Goal: Task Accomplishment & Management: Use online tool/utility

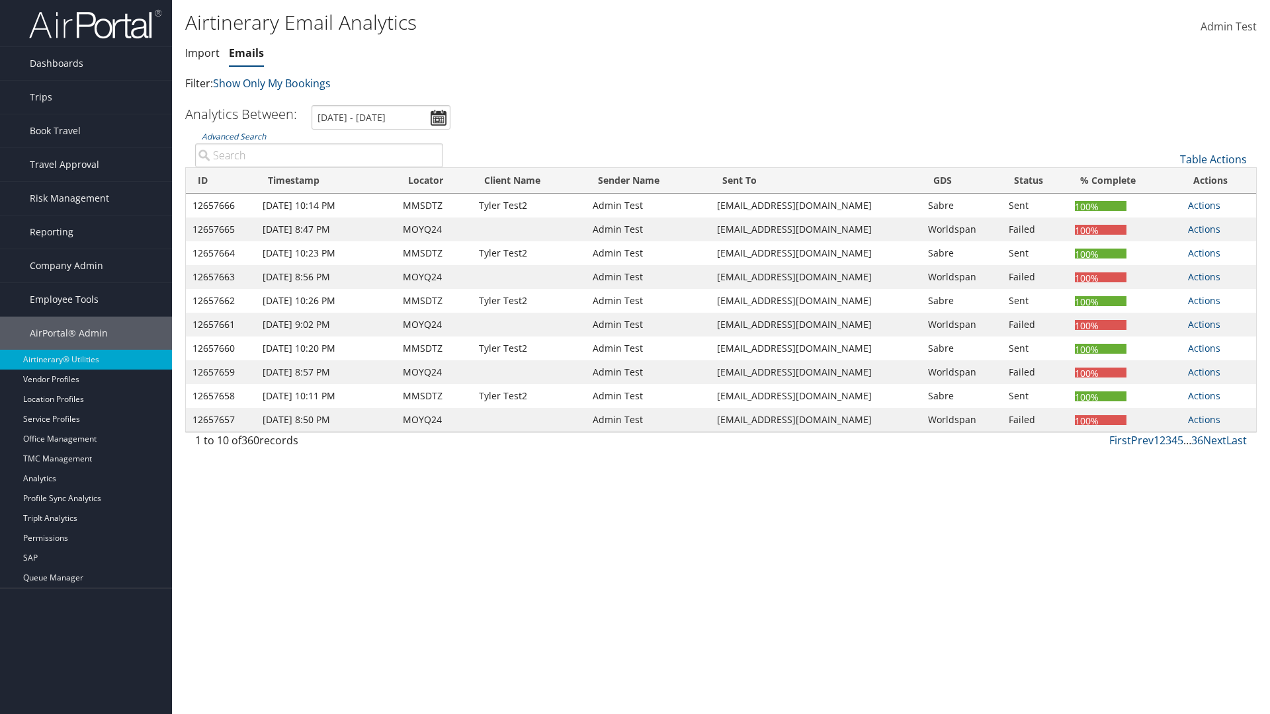
click at [246, 53] on link "Emails" at bounding box center [246, 53] width 35 height 15
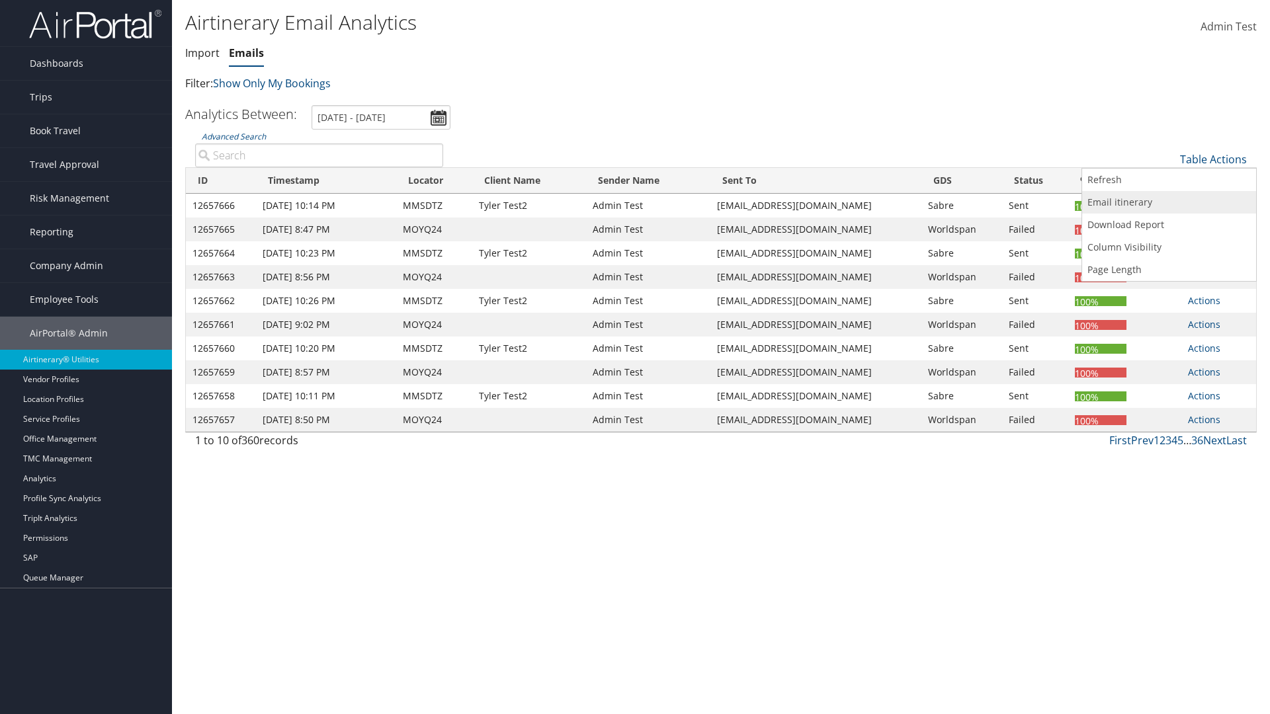
click at [1169, 202] on link "Email itinerary" at bounding box center [1169, 202] width 174 height 22
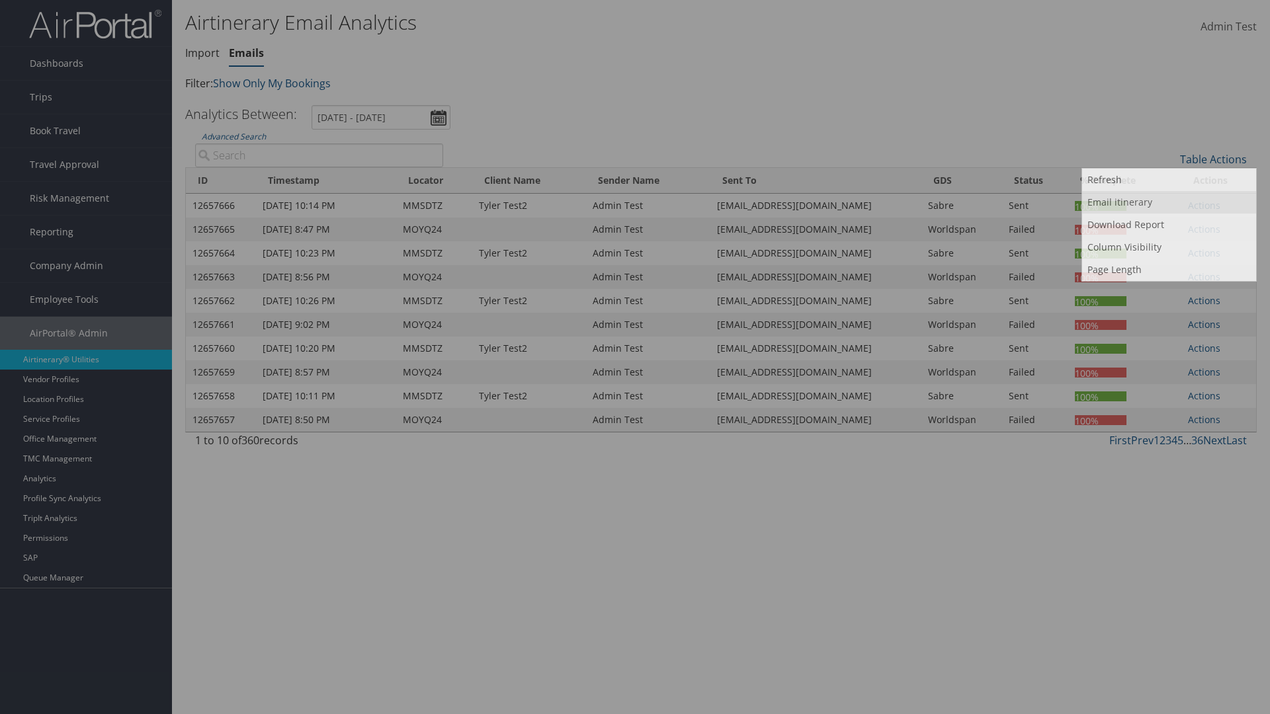
type input "MOYQ24"
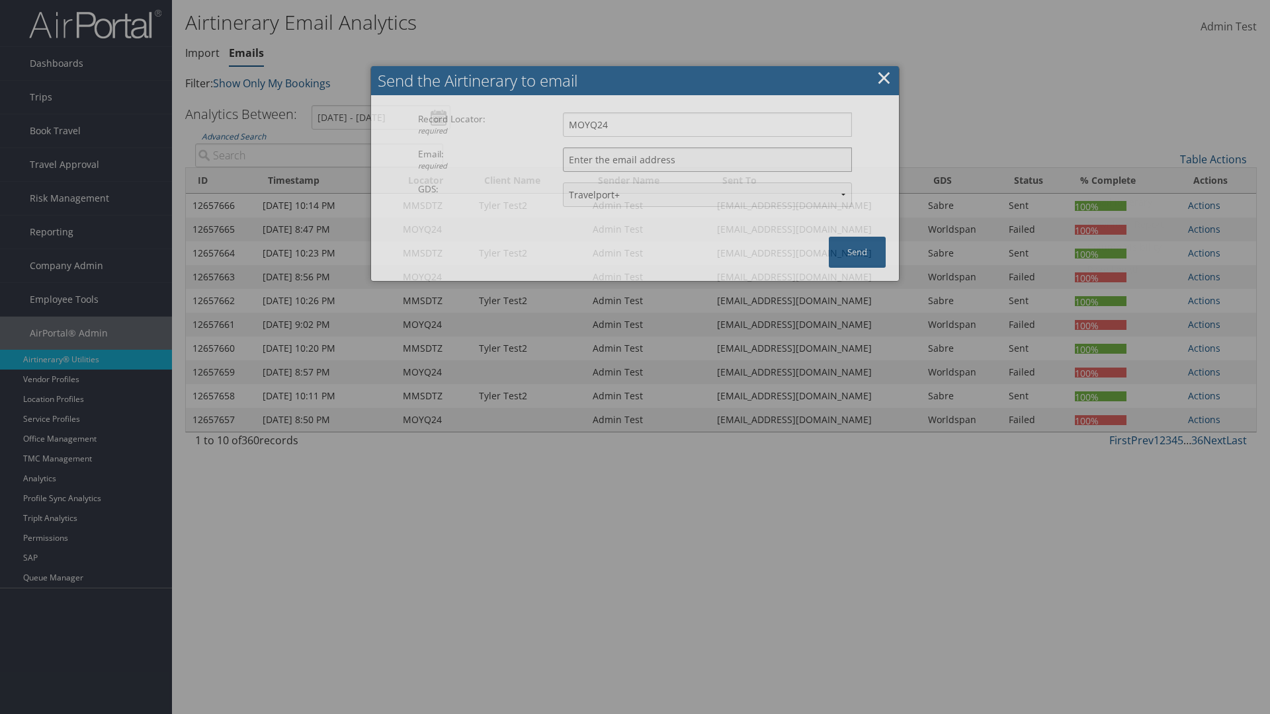
type input "[EMAIL_ADDRESS][DOMAIN_NAME]"
select select "1P"
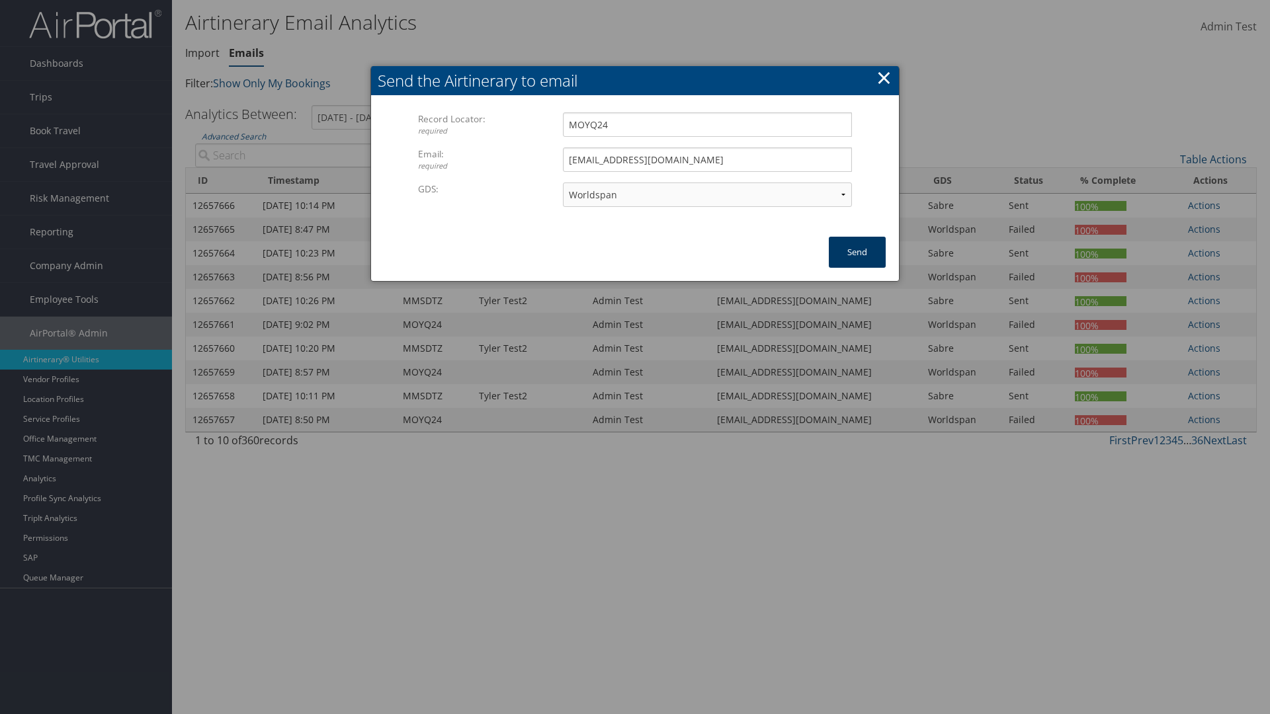
click at [857, 252] on button "Send" at bounding box center [857, 252] width 57 height 31
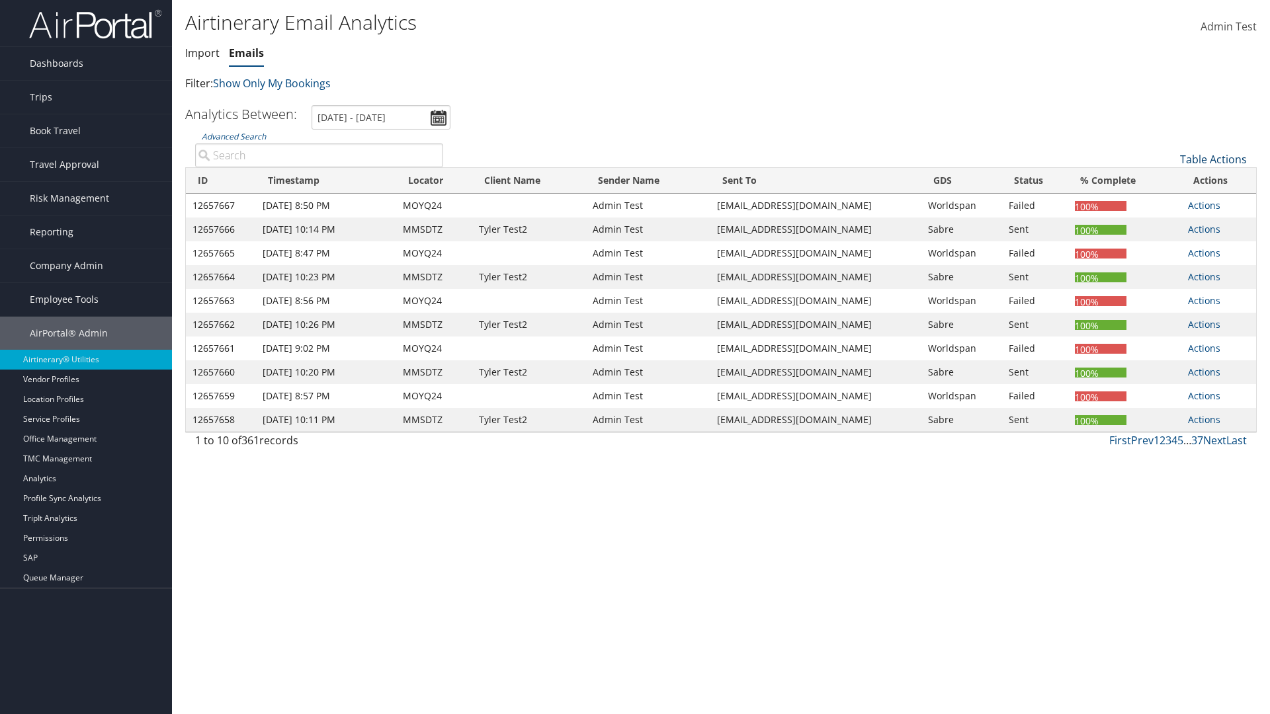
click at [1213, 159] on link "Table Actions" at bounding box center [1213, 159] width 67 height 15
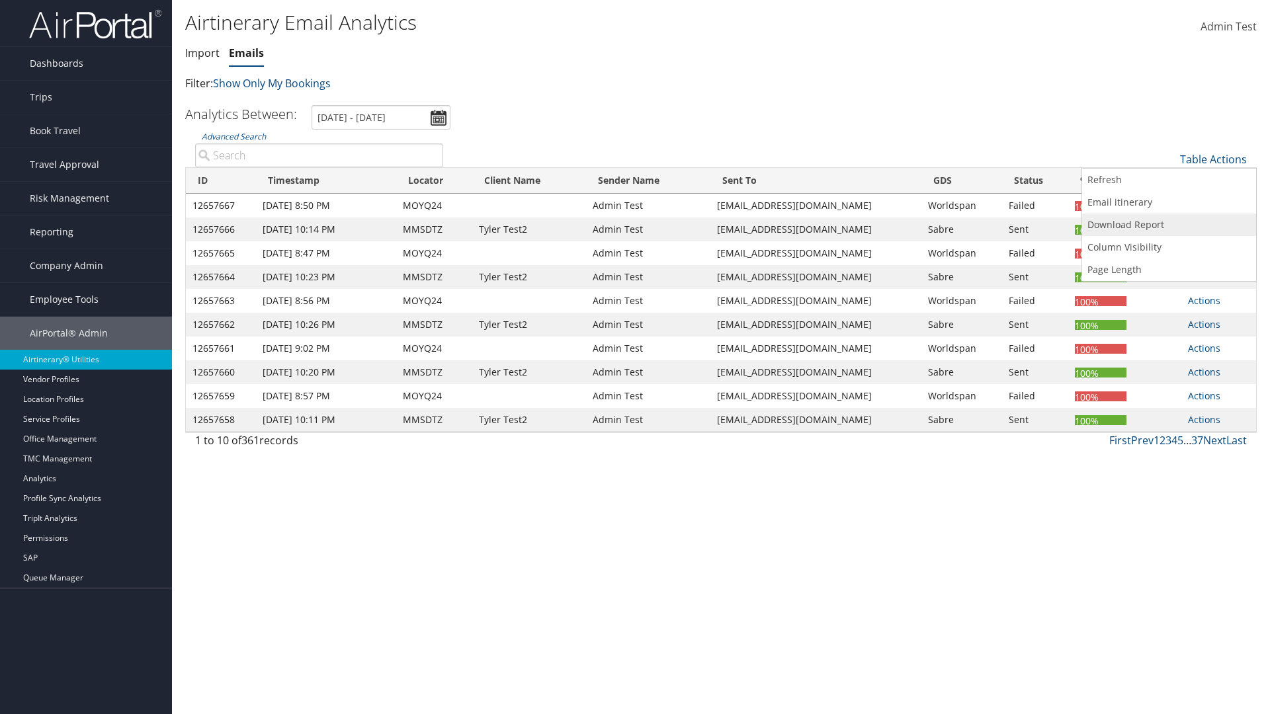
click at [1169, 225] on link "Download Report" at bounding box center [1169, 225] width 174 height 22
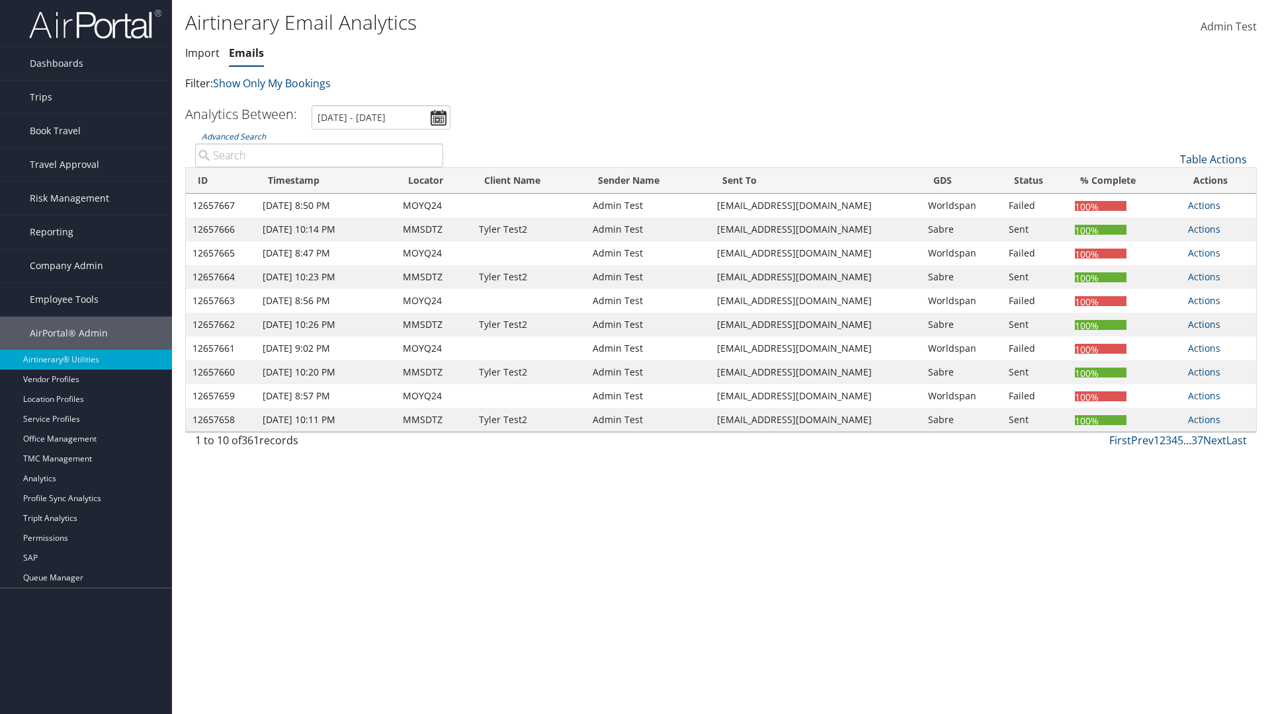
click at [1213, 159] on link "Table Actions" at bounding box center [1213, 159] width 67 height 15
click at [1169, 247] on link "Column Visibility" at bounding box center [1169, 247] width 174 height 22
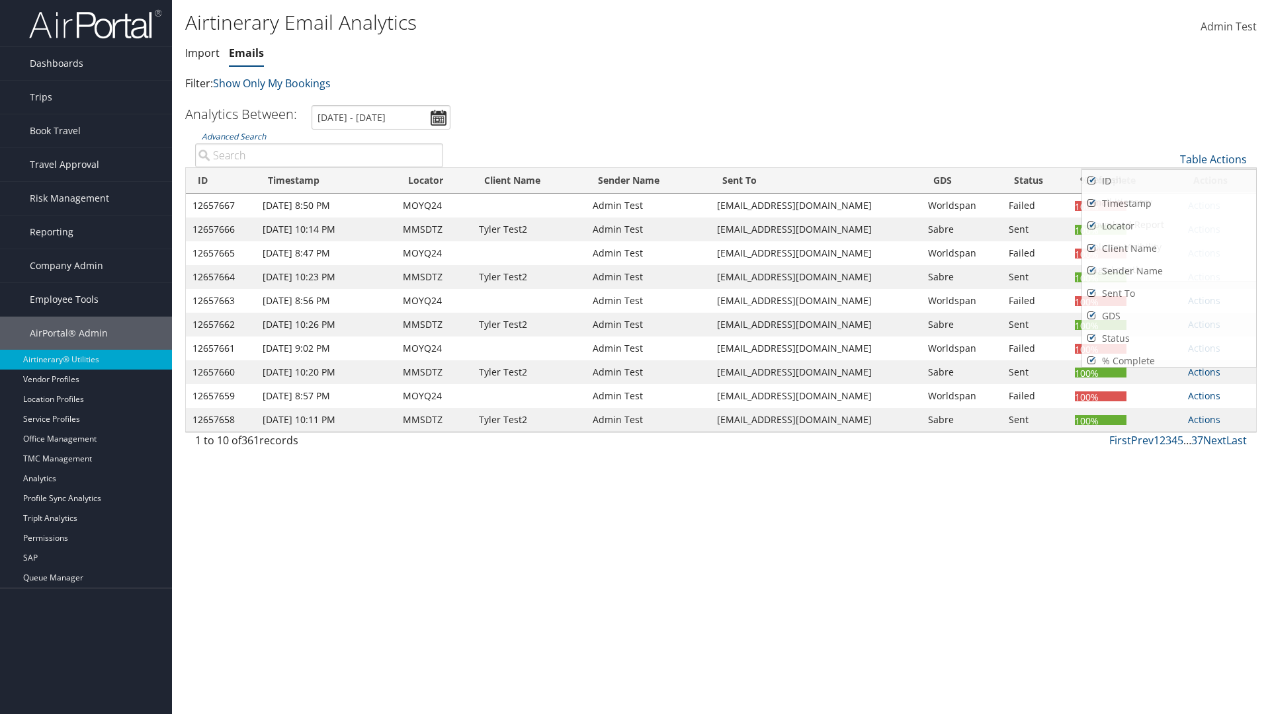
click at [1169, 181] on link "ID" at bounding box center [1169, 181] width 174 height 22
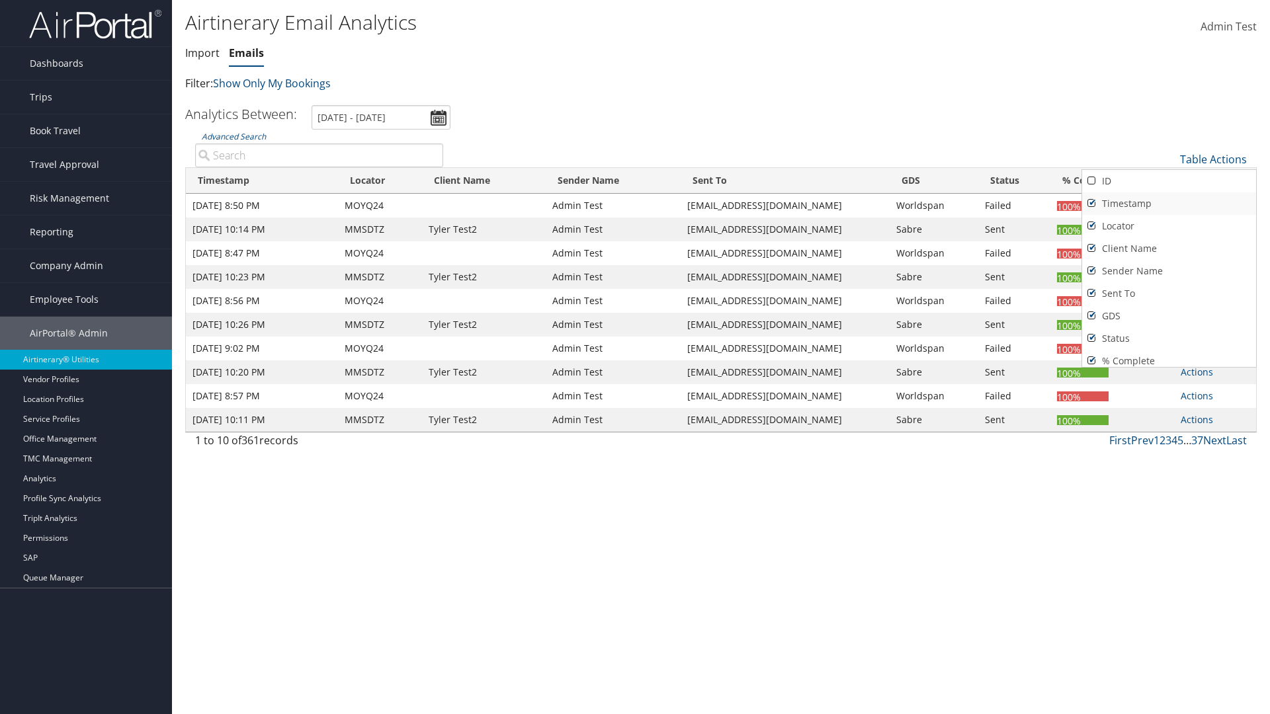
click at [1169, 204] on link "Timestamp" at bounding box center [1169, 203] width 174 height 22
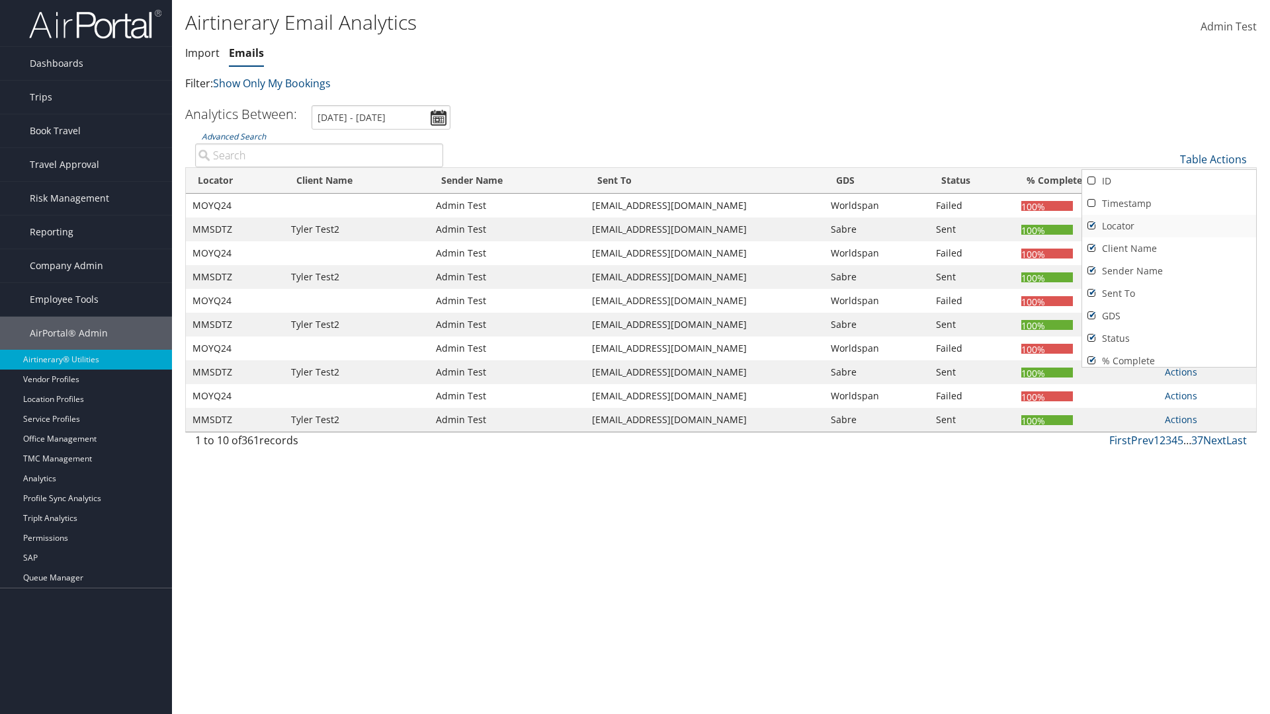
click at [1169, 226] on link "Locator" at bounding box center [1169, 226] width 174 height 22
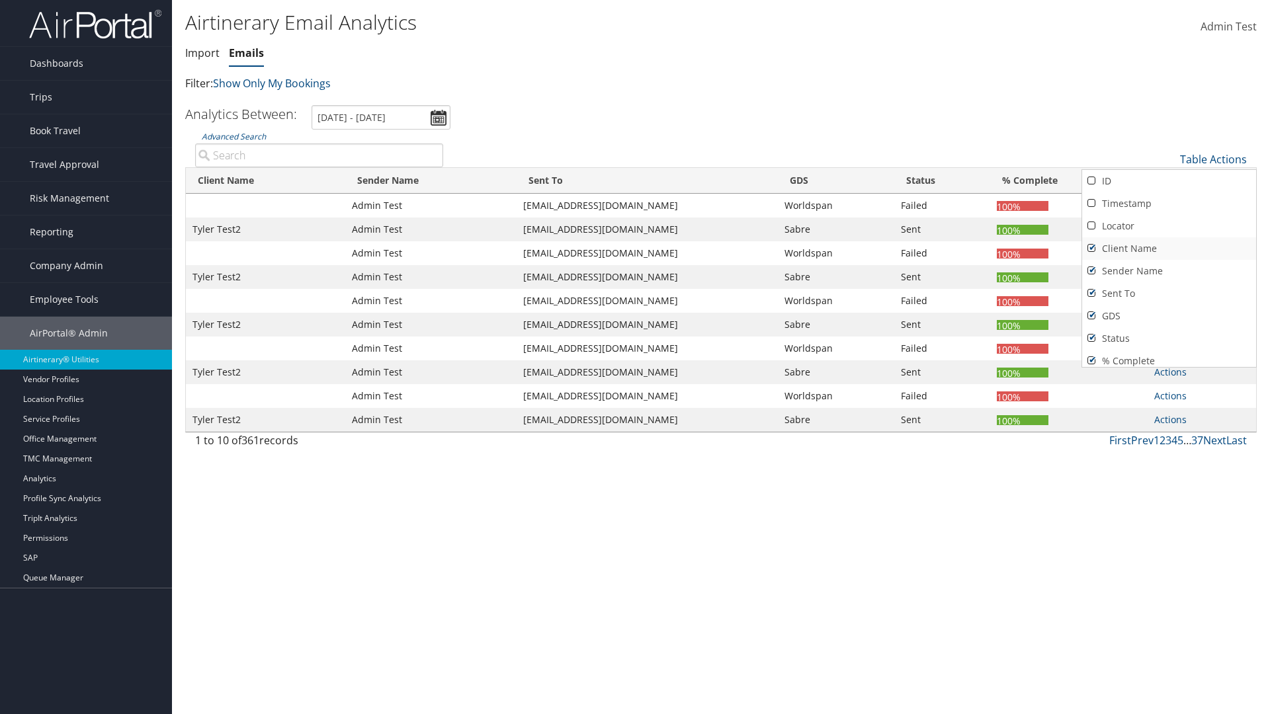
click at [1169, 249] on link "Client Name" at bounding box center [1169, 248] width 174 height 22
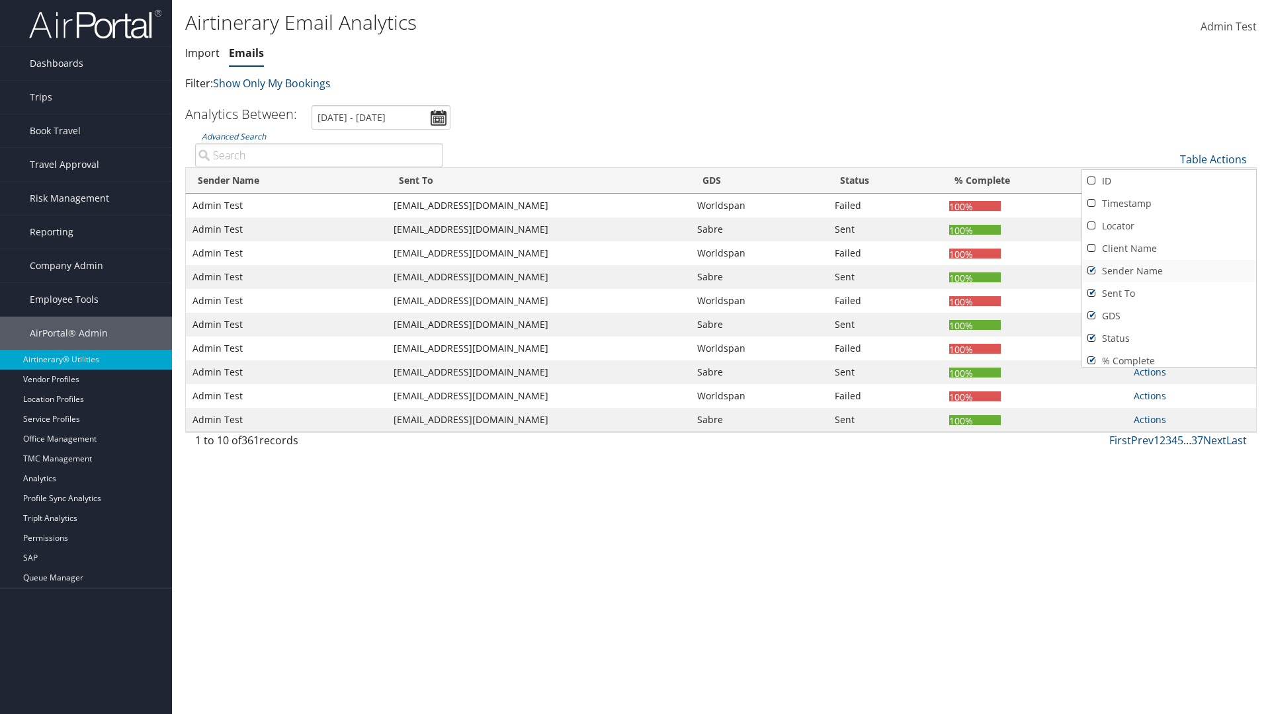
click at [1169, 271] on link "Sender Name" at bounding box center [1169, 271] width 174 height 22
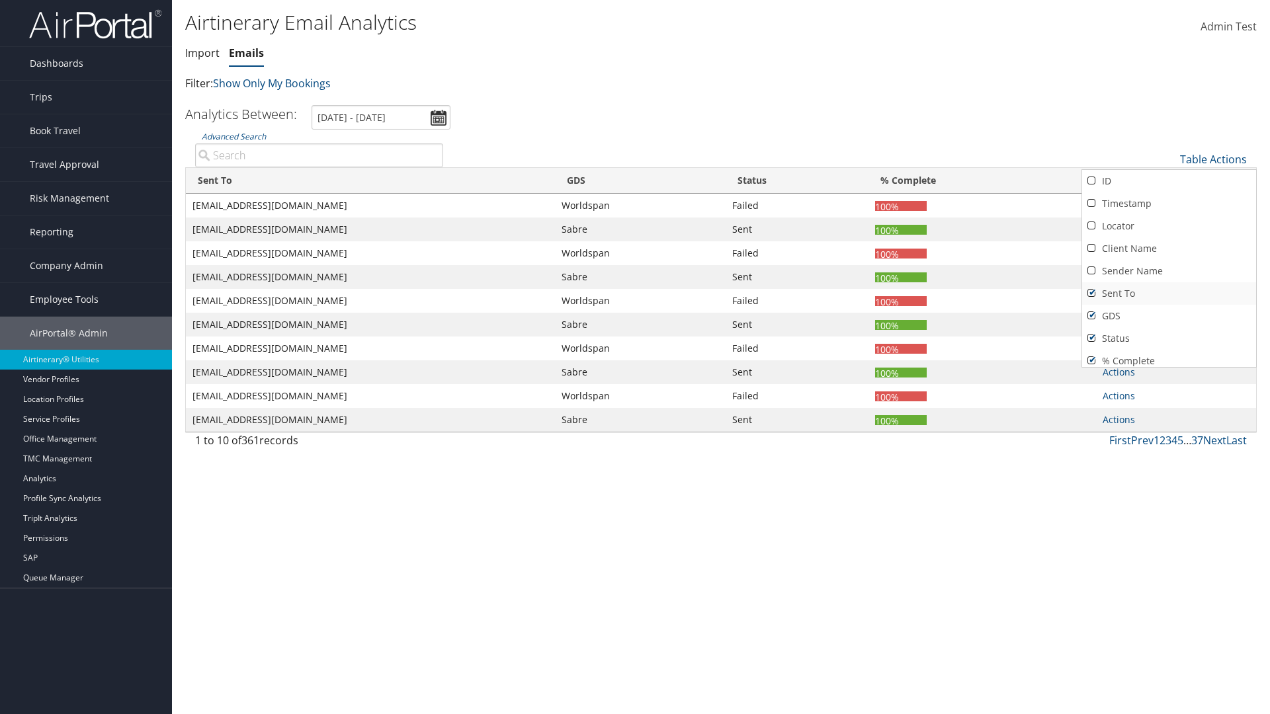
click at [1169, 294] on link "Sent To" at bounding box center [1169, 293] width 174 height 22
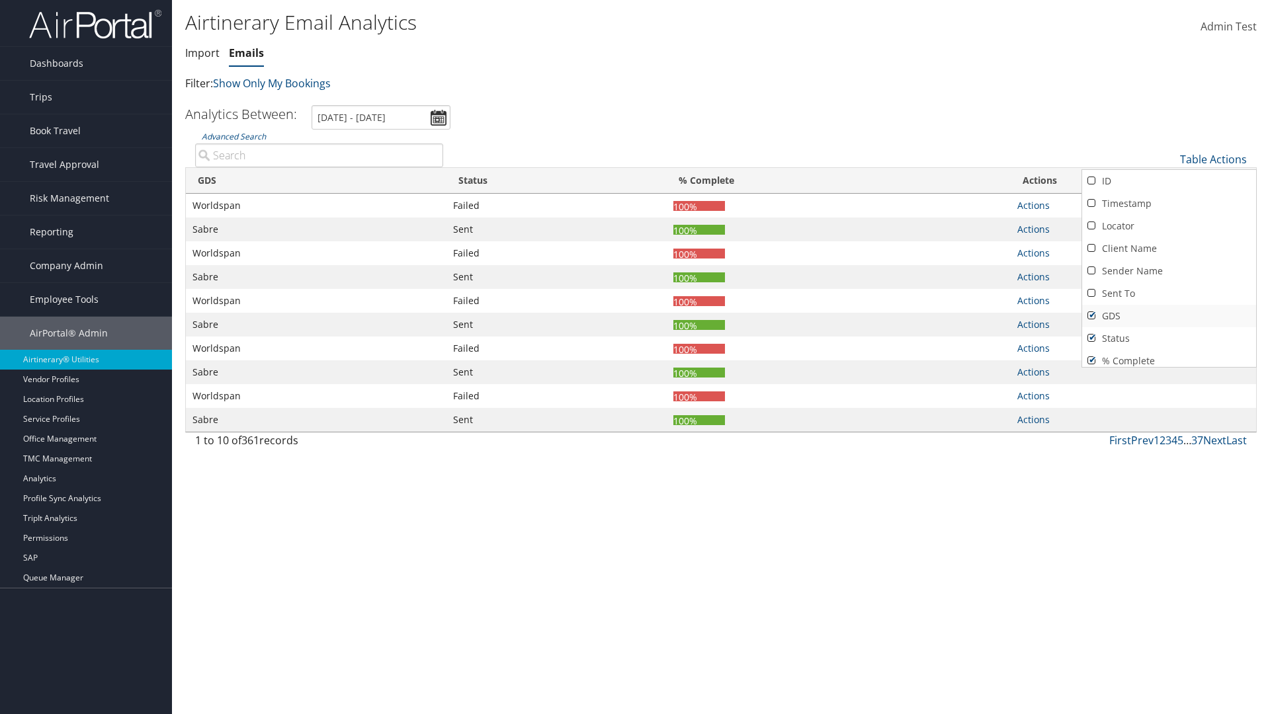
click at [1169, 316] on link "GDS" at bounding box center [1169, 316] width 174 height 22
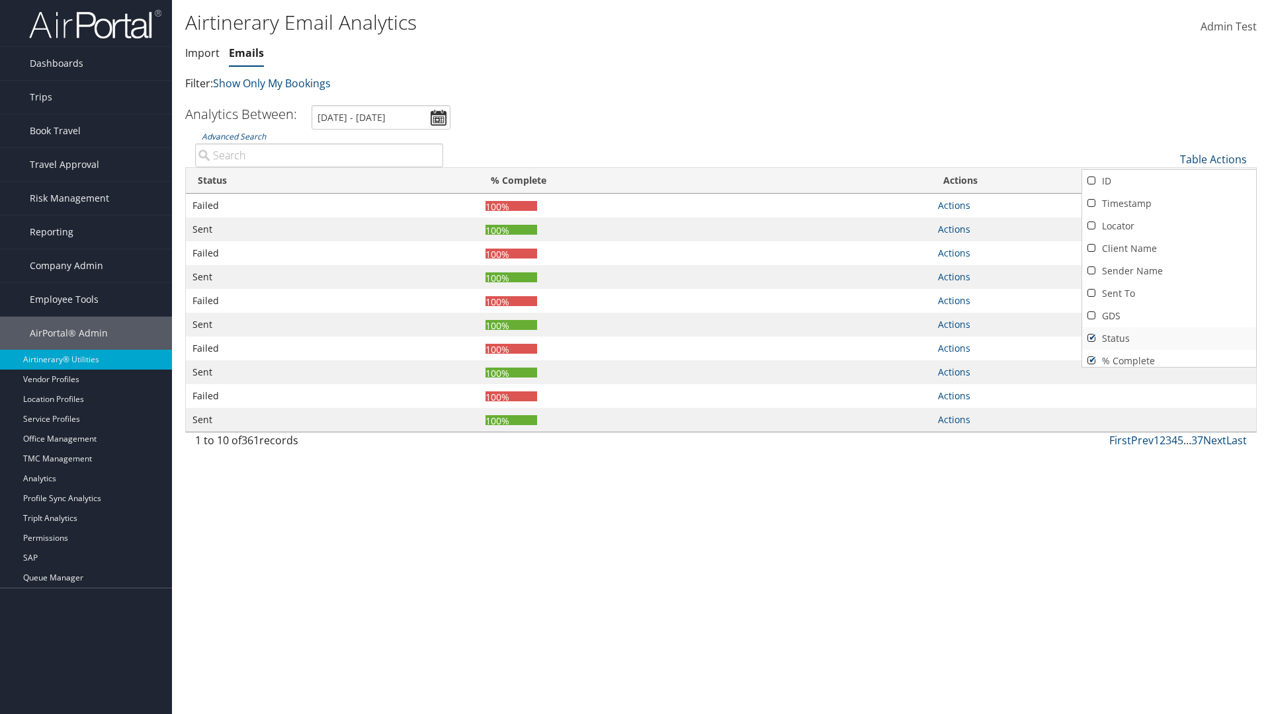
click at [1169, 339] on link "Status" at bounding box center [1169, 338] width 174 height 22
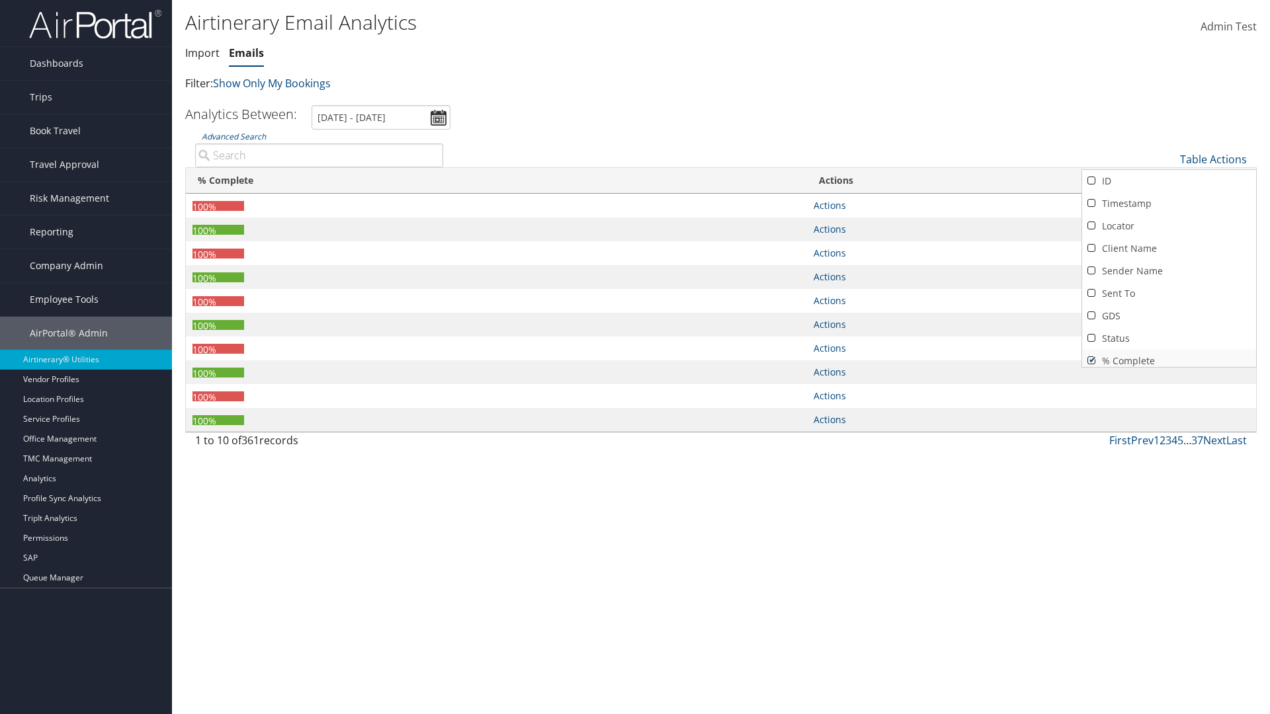
click at [1169, 356] on link "% Complete" at bounding box center [1169, 361] width 174 height 22
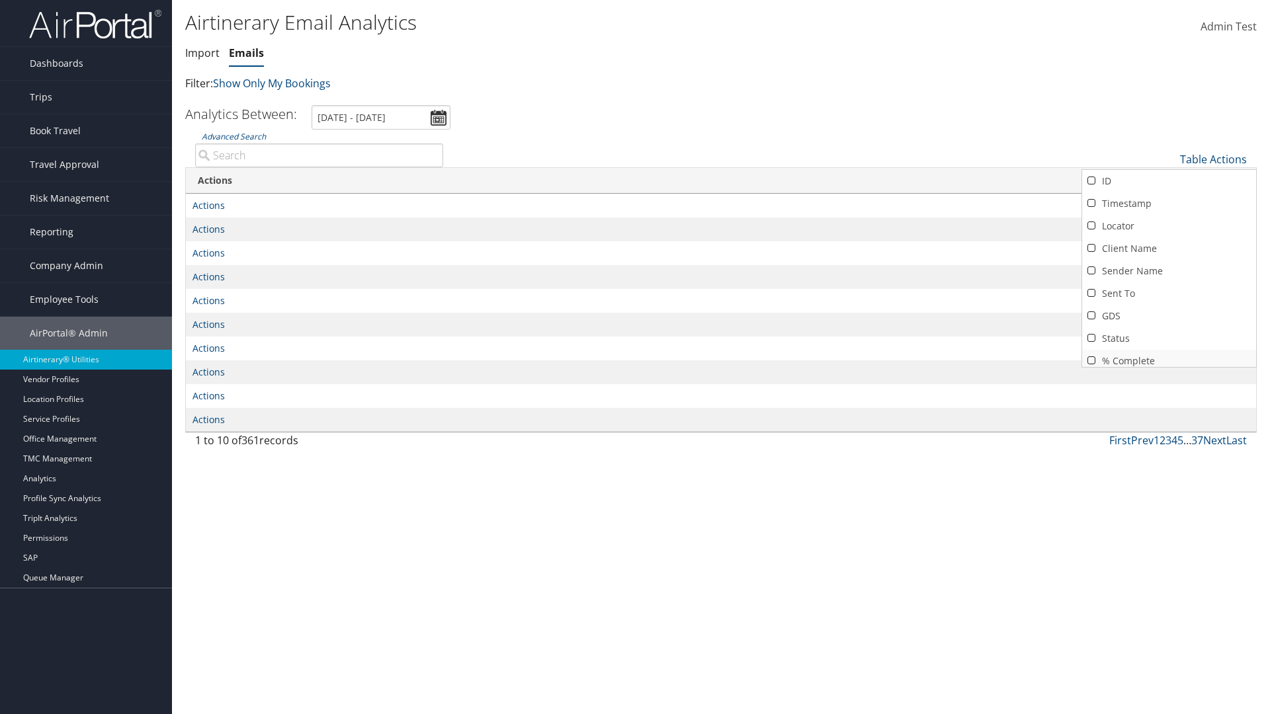
scroll to position [5, 0]
click at [635, 357] on div at bounding box center [635, 357] width 1270 height 714
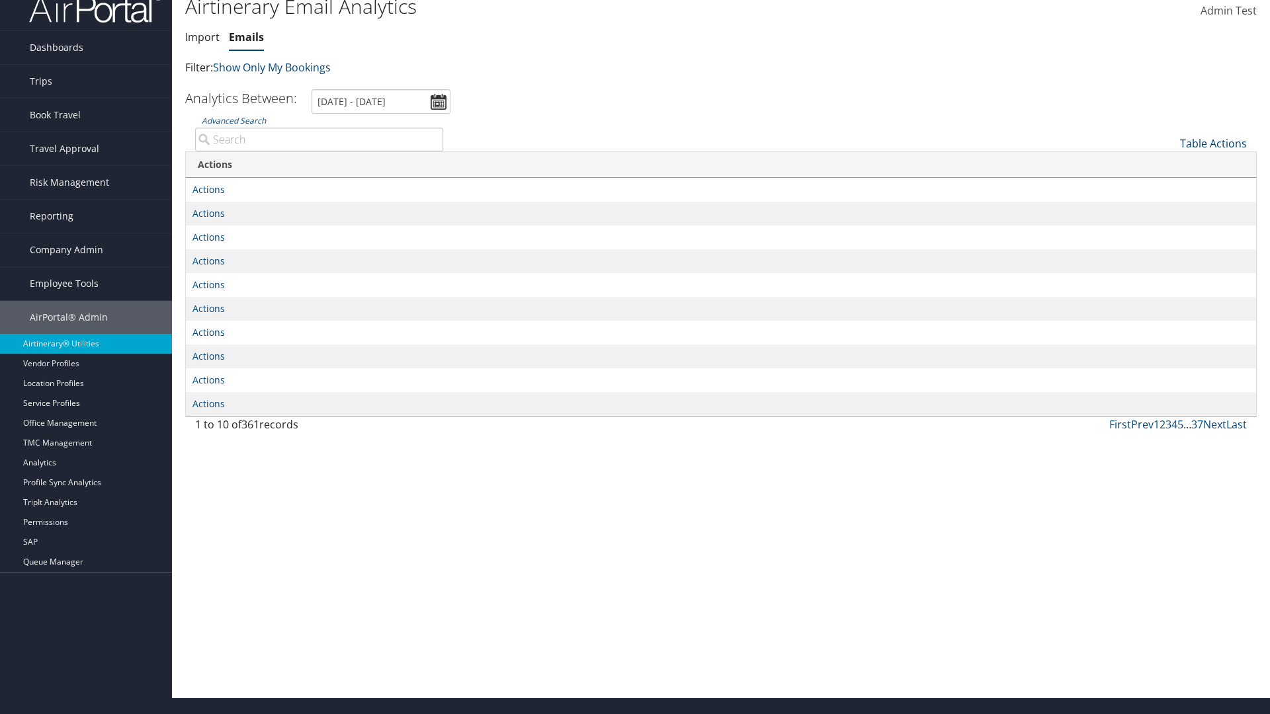
click at [1213, 144] on link "Table Actions" at bounding box center [1213, 143] width 67 height 15
click at [1169, 231] on link "Column Visibility" at bounding box center [1169, 231] width 174 height 22
click at [1169, 165] on link "ID" at bounding box center [1169, 165] width 174 height 22
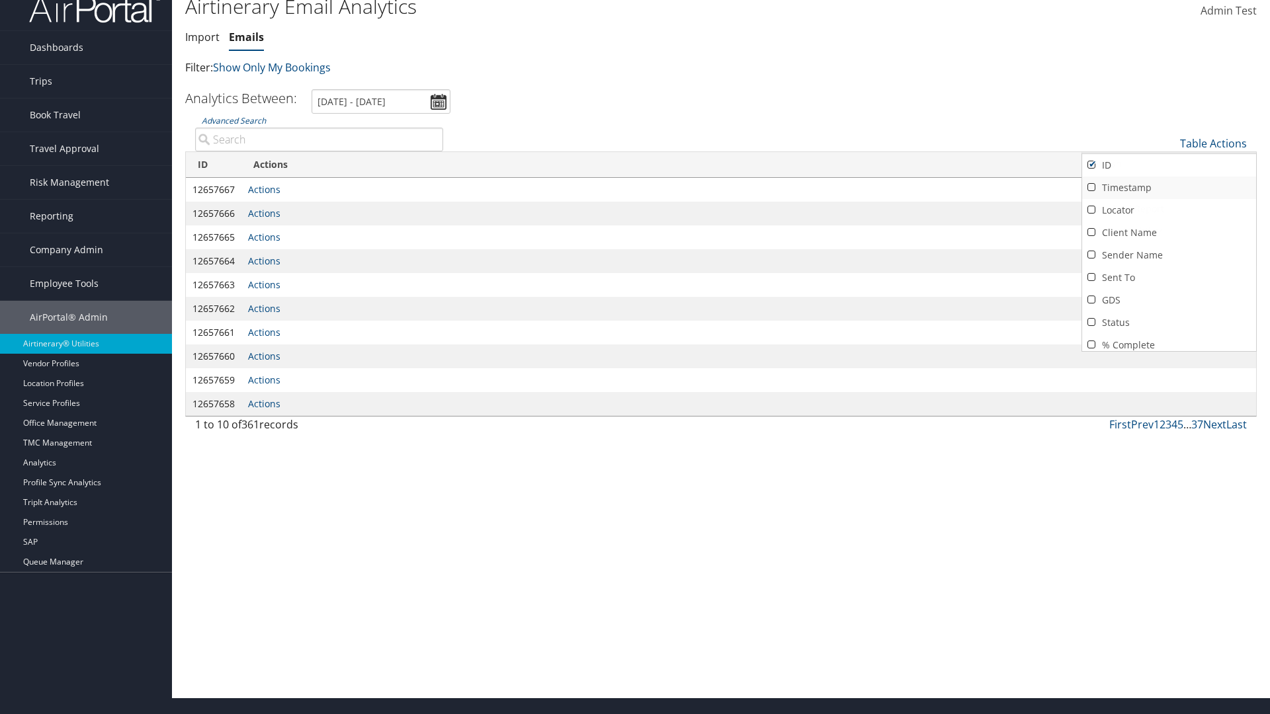
click at [1169, 188] on link "Timestamp" at bounding box center [1169, 188] width 174 height 22
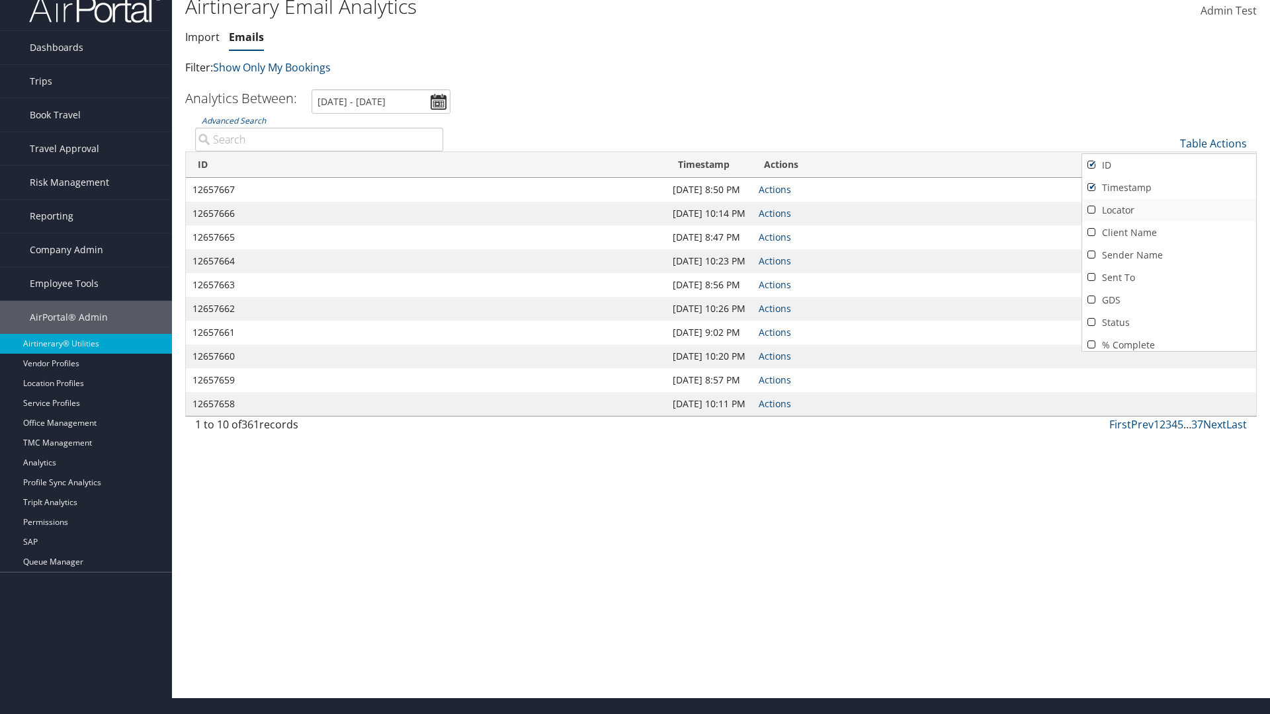
click at [1169, 210] on link "Locator" at bounding box center [1169, 210] width 174 height 22
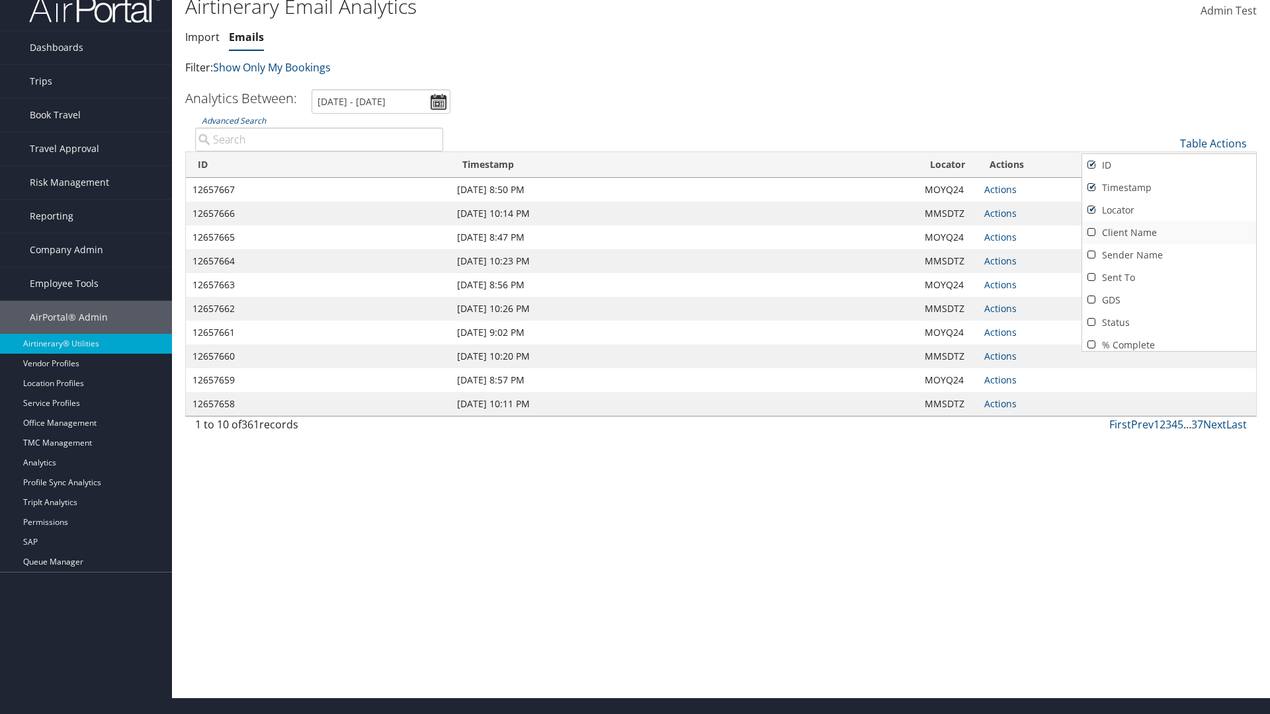
click at [1169, 233] on link "Client Name" at bounding box center [1169, 233] width 174 height 22
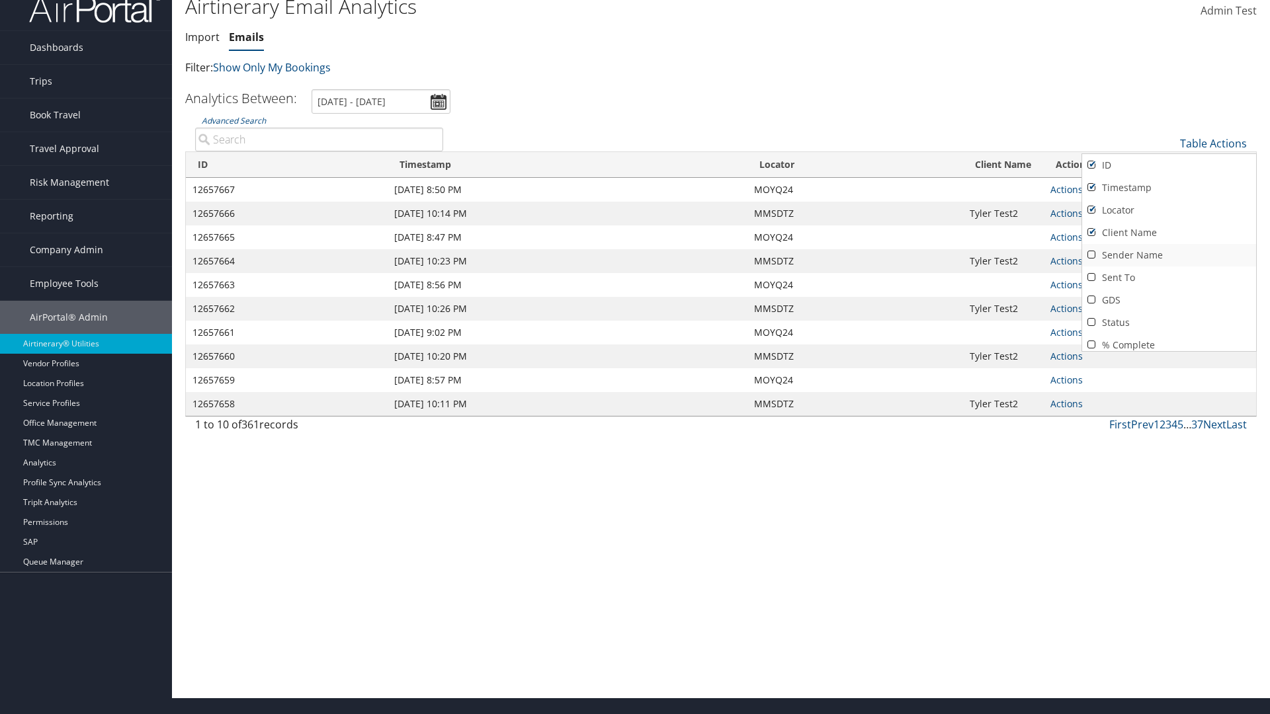
click at [1169, 255] on link "Sender Name" at bounding box center [1169, 255] width 174 height 22
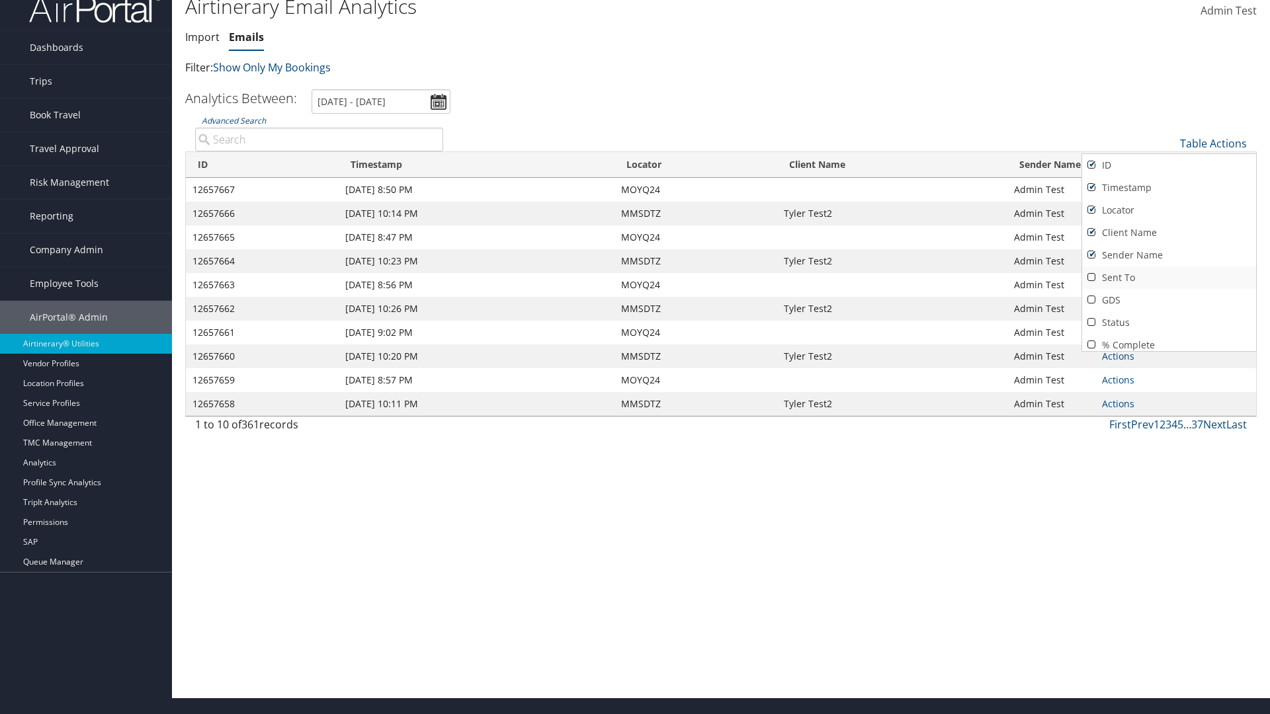
click at [1169, 278] on link "Sent To" at bounding box center [1169, 278] width 174 height 22
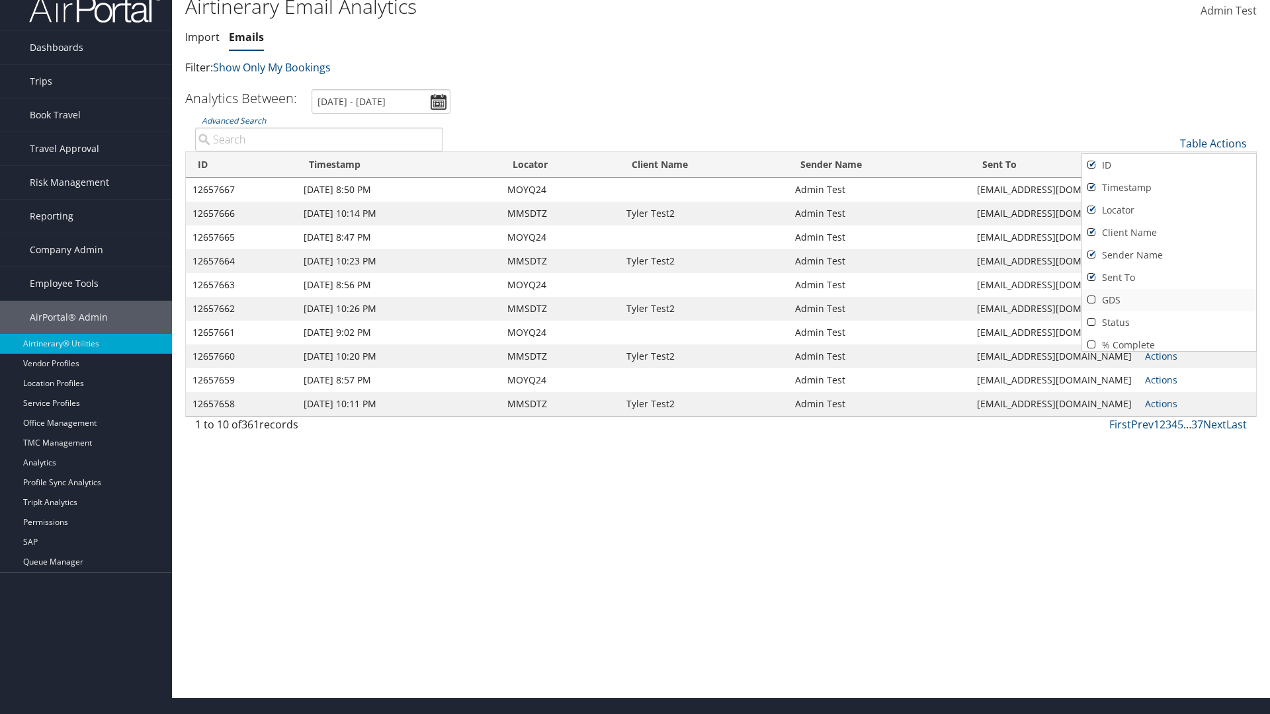
click at [1169, 300] on link "GDS" at bounding box center [1169, 300] width 174 height 22
